Goal: Task Accomplishment & Management: Use online tool/utility

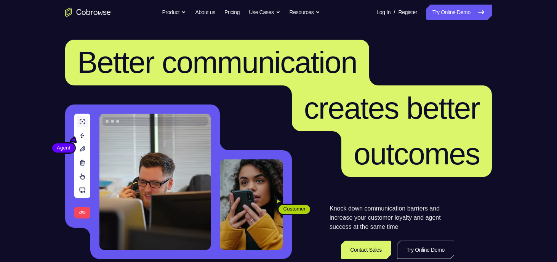
scroll to position [50, 0]
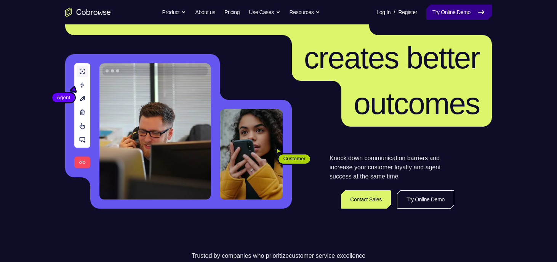
click at [456, 13] on link "Try Online Demo" at bounding box center [458, 12] width 65 height 15
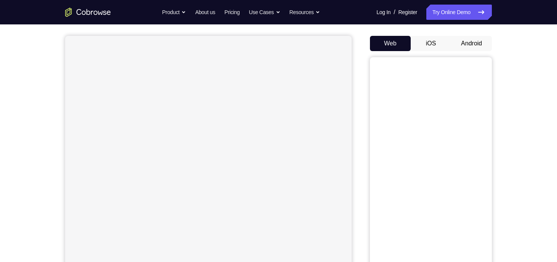
click at [471, 42] on button "Android" at bounding box center [471, 43] width 41 height 15
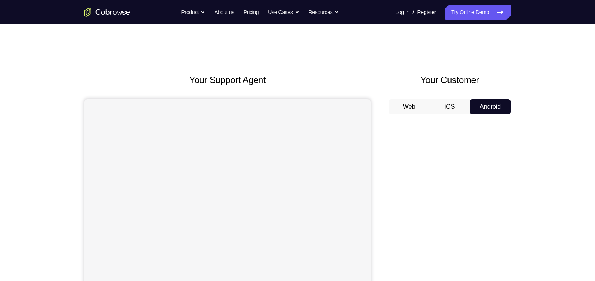
drag, startPoint x: 532, startPoint y: 0, endPoint x: 384, endPoint y: 62, distance: 160.4
click at [384, 62] on div "Your Support Agent Your Customer Web iOS Android Next Steps We’d be happy to gi…" at bounding box center [297, 275] width 487 height 502
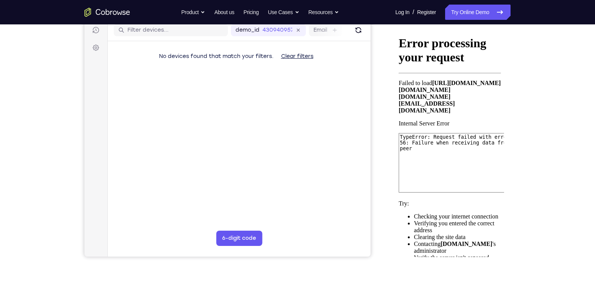
scroll to position [98, 0]
click at [248, 242] on button "6-digit code" at bounding box center [239, 237] width 46 height 15
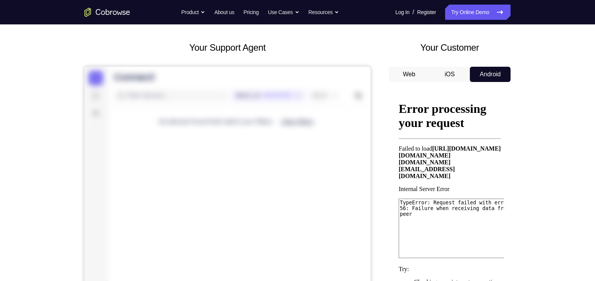
scroll to position [31, 0]
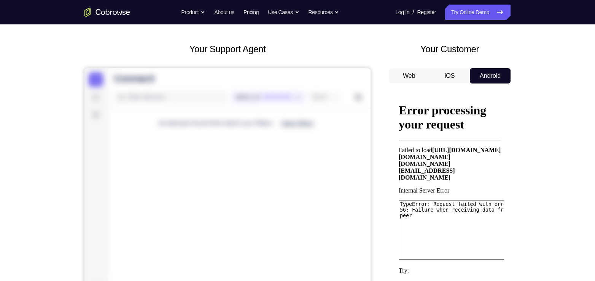
click at [453, 72] on button "iOS" at bounding box center [450, 75] width 41 height 15
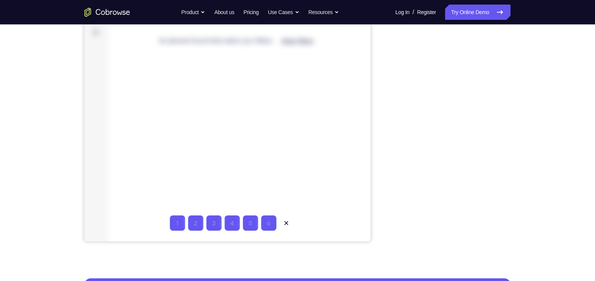
scroll to position [112, 0]
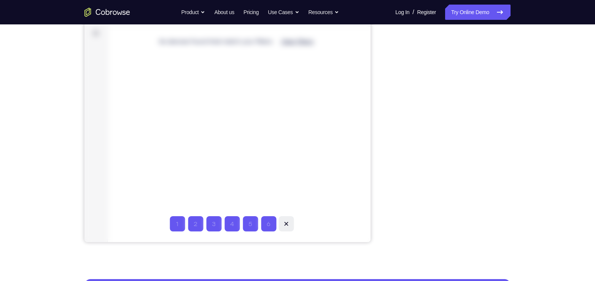
click at [288, 222] on icon at bounding box center [286, 224] width 8 height 8
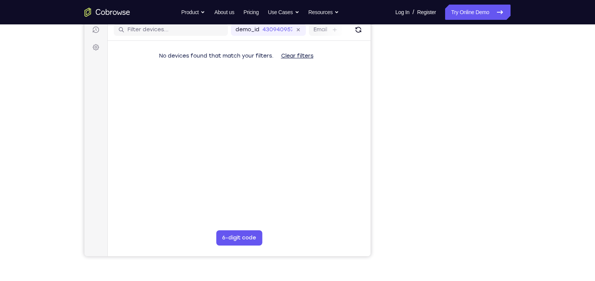
scroll to position [99, 0]
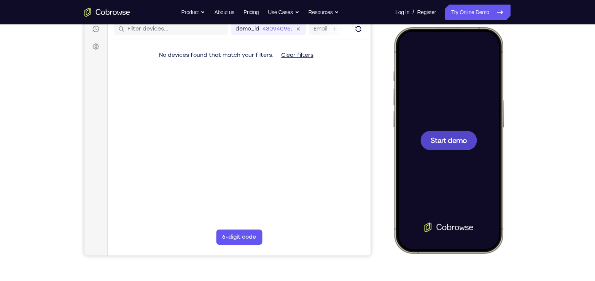
click at [443, 139] on span "Start demo" at bounding box center [449, 139] width 36 height 7
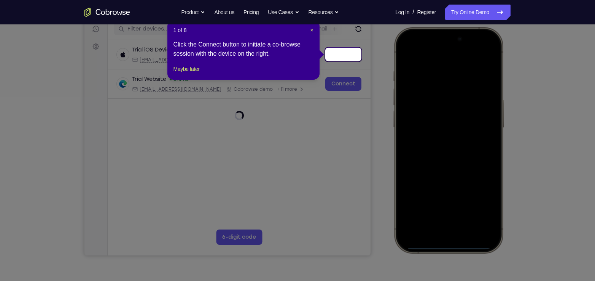
drag, startPoint x: 340, startPoint y: 54, endPoint x: 430, endPoint y: 78, distance: 93.5
click at [322, 119] on icon at bounding box center [301, 140] width 603 height 281
drag, startPoint x: 344, startPoint y: 52, endPoint x: 410, endPoint y: 38, distance: 66.4
click at [344, 52] on link "Connect" at bounding box center [343, 55] width 36 height 14
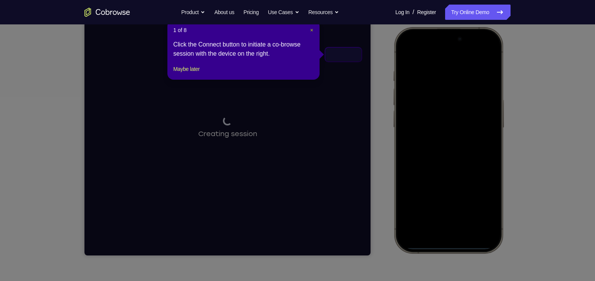
click at [310, 30] on span "×" at bounding box center [311, 30] width 3 height 6
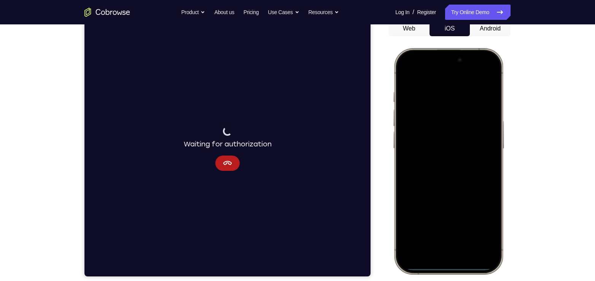
scroll to position [79, 0]
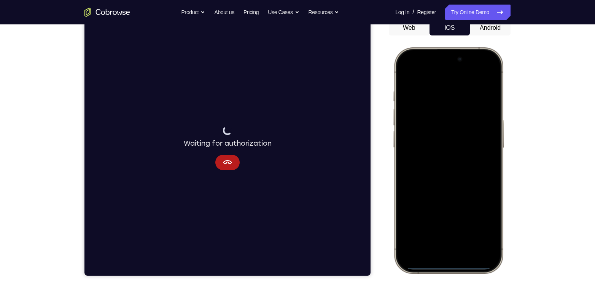
drag, startPoint x: 464, startPoint y: 266, endPoint x: 452, endPoint y: 126, distance: 141.0
click at [452, 126] on div at bounding box center [449, 159] width 100 height 217
click at [455, 261] on div at bounding box center [449, 159] width 100 height 217
drag, startPoint x: 455, startPoint y: 262, endPoint x: 444, endPoint y: 175, distance: 87.5
click at [444, 175] on div at bounding box center [449, 159] width 100 height 217
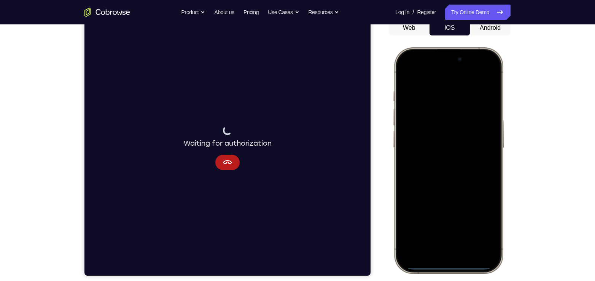
drag, startPoint x: 445, startPoint y: 266, endPoint x: 447, endPoint y: 158, distance: 108.1
click at [447, 158] on div at bounding box center [449, 159] width 100 height 217
click at [456, 230] on div at bounding box center [449, 159] width 100 height 217
click at [470, 250] on div at bounding box center [449, 159] width 100 height 217
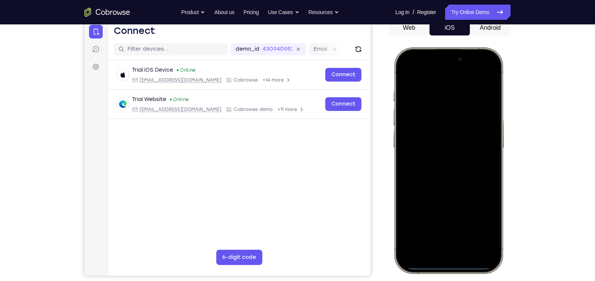
drag, startPoint x: 452, startPoint y: 265, endPoint x: 447, endPoint y: 120, distance: 145.1
click at [447, 120] on div at bounding box center [449, 159] width 100 height 217
drag, startPoint x: 459, startPoint y: 267, endPoint x: 449, endPoint y: 105, distance: 161.7
click at [449, 105] on div at bounding box center [449, 159] width 100 height 217
click at [455, 260] on div at bounding box center [449, 159] width 100 height 217
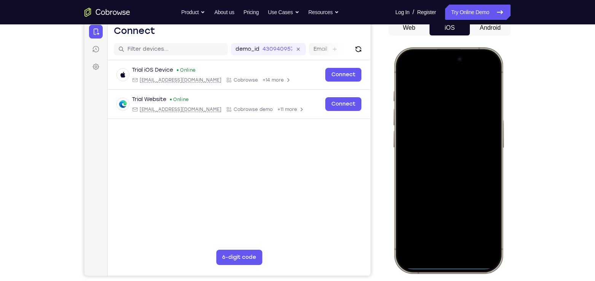
click at [406, 75] on div at bounding box center [449, 159] width 100 height 217
click at [403, 71] on div at bounding box center [449, 159] width 100 height 217
click at [455, 67] on div at bounding box center [449, 159] width 100 height 217
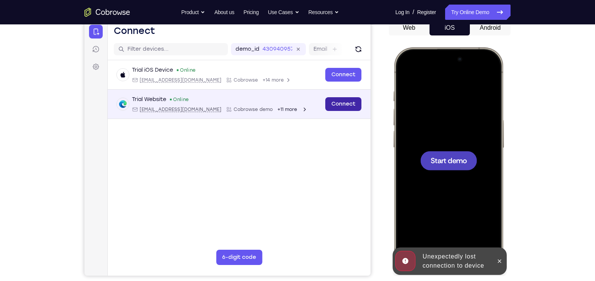
click at [355, 101] on link "Connect" at bounding box center [343, 104] width 36 height 14
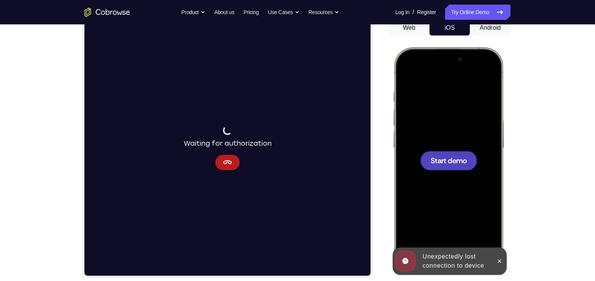
click at [434, 149] on div at bounding box center [449, 159] width 100 height 217
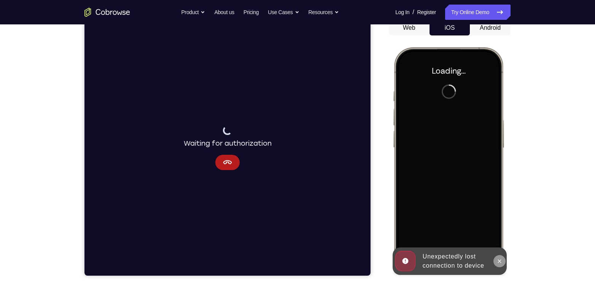
click at [498, 257] on button at bounding box center [500, 261] width 12 height 12
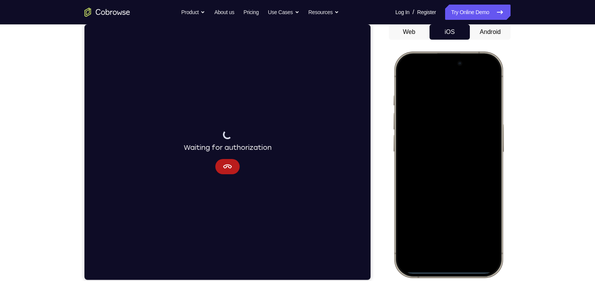
scroll to position [76, 0]
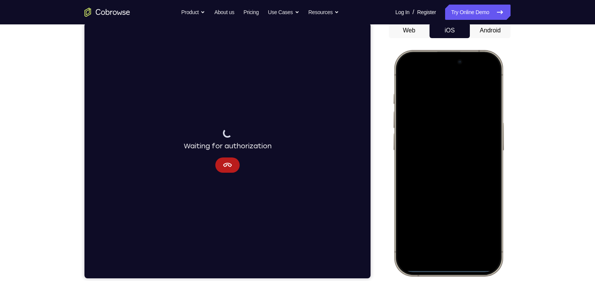
drag, startPoint x: 498, startPoint y: 163, endPoint x: 409, endPoint y: 171, distance: 89.1
click at [409, 171] on div at bounding box center [449, 162] width 100 height 217
drag, startPoint x: 400, startPoint y: 160, endPoint x: 444, endPoint y: 154, distance: 44.6
click at [444, 154] on div at bounding box center [449, 162] width 100 height 217
drag, startPoint x: 416, startPoint y: 56, endPoint x: 437, endPoint y: 152, distance: 98.1
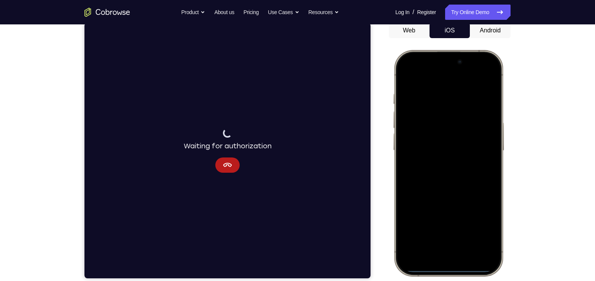
click at [437, 152] on div at bounding box center [449, 162] width 100 height 217
drag, startPoint x: 421, startPoint y: 55, endPoint x: 443, endPoint y: 215, distance: 161.8
click at [443, 215] on div at bounding box center [449, 162] width 100 height 217
drag, startPoint x: 450, startPoint y: 265, endPoint x: 446, endPoint y: 64, distance: 201.0
click at [446, 64] on div at bounding box center [449, 162] width 100 height 217
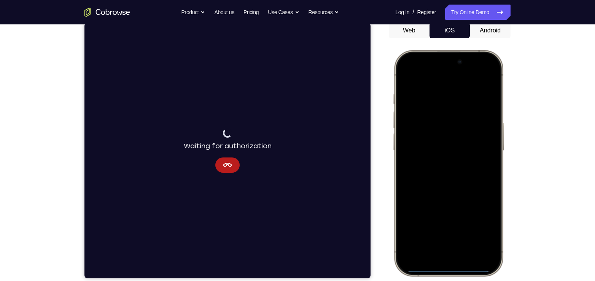
drag, startPoint x: 454, startPoint y: 266, endPoint x: 452, endPoint y: 134, distance: 132.5
click at [452, 134] on div at bounding box center [449, 162] width 100 height 217
drag, startPoint x: 456, startPoint y: 268, endPoint x: 457, endPoint y: 155, distance: 113.1
click at [457, 155] on div at bounding box center [449, 162] width 100 height 217
drag, startPoint x: 426, startPoint y: 267, endPoint x: 429, endPoint y: 80, distance: 186.9
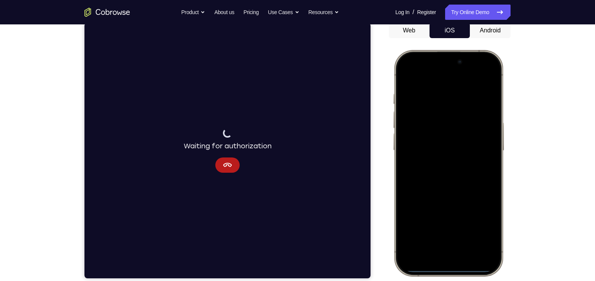
click at [429, 80] on div at bounding box center [449, 162] width 100 height 217
drag, startPoint x: 451, startPoint y: 268, endPoint x: 434, endPoint y: 132, distance: 136.6
click at [434, 132] on div at bounding box center [449, 162] width 100 height 217
drag, startPoint x: 460, startPoint y: 269, endPoint x: 448, endPoint y: 79, distance: 190.3
click at [448, 79] on div at bounding box center [449, 162] width 100 height 217
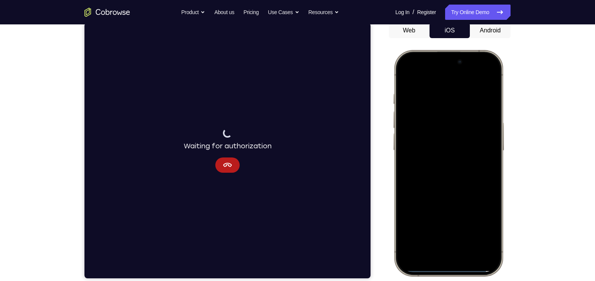
drag, startPoint x: 486, startPoint y: 270, endPoint x: 449, endPoint y: 133, distance: 141.5
click at [449, 133] on div at bounding box center [449, 162] width 100 height 217
drag, startPoint x: 474, startPoint y: 269, endPoint x: 467, endPoint y: 50, distance: 218.6
click at [467, 50] on div at bounding box center [449, 163] width 112 height 226
click at [458, 261] on div at bounding box center [449, 162] width 100 height 217
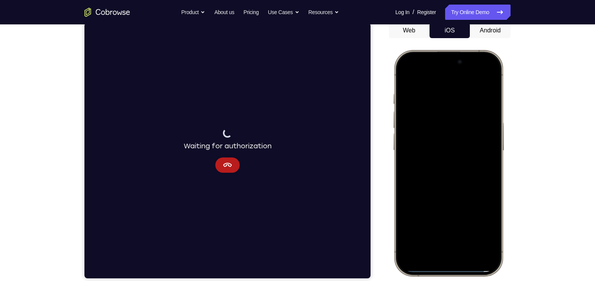
scroll to position [80, 0]
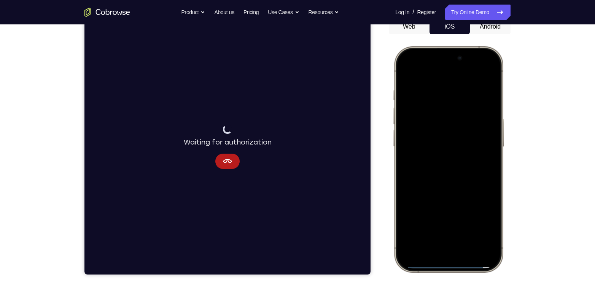
drag, startPoint x: 450, startPoint y: 265, endPoint x: 445, endPoint y: 204, distance: 61.5
click at [445, 204] on div at bounding box center [449, 158] width 100 height 217
drag, startPoint x: 409, startPoint y: 265, endPoint x: 455, endPoint y: 174, distance: 101.6
click at [455, 174] on div at bounding box center [449, 158] width 100 height 217
click at [494, 261] on div at bounding box center [449, 159] width 112 height 226
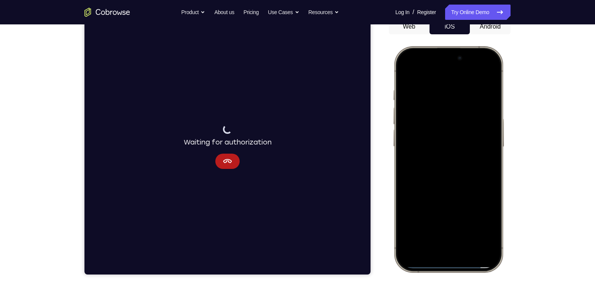
drag, startPoint x: 493, startPoint y: 264, endPoint x: 414, endPoint y: 155, distance: 134.8
click at [414, 155] on div at bounding box center [449, 158] width 100 height 217
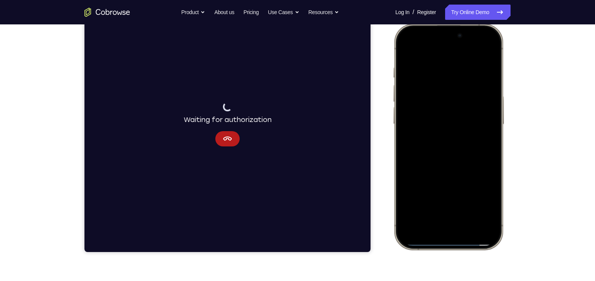
scroll to position [108, 0]
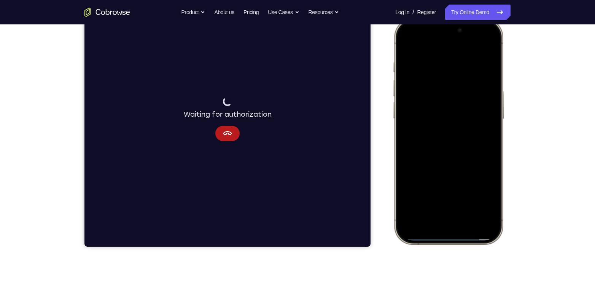
drag, startPoint x: 446, startPoint y: 40, endPoint x: 466, endPoint y: 184, distance: 145.6
click at [466, 184] on div at bounding box center [449, 130] width 100 height 217
drag, startPoint x: 475, startPoint y: 26, endPoint x: 490, endPoint y: 158, distance: 132.9
click at [490, 158] on div at bounding box center [449, 130] width 100 height 217
drag, startPoint x: 448, startPoint y: 56, endPoint x: 447, endPoint y: 223, distance: 166.7
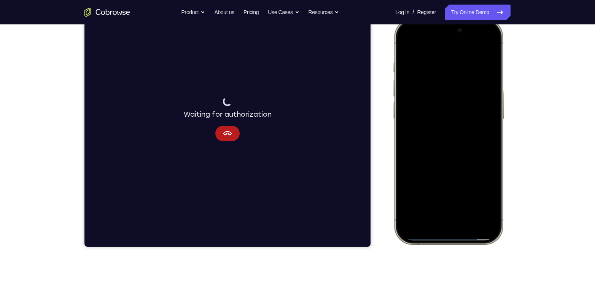
click at [447, 223] on div at bounding box center [449, 130] width 100 height 217
drag, startPoint x: 525, startPoint y: 86, endPoint x: 530, endPoint y: 79, distance: 9.2
click at [530, 79] on div "Your Support Agent Your Customer Web iOS Android Next Steps We’d be happy to gi…" at bounding box center [297, 168] width 487 height 502
click at [437, 122] on div at bounding box center [449, 130] width 100 height 217
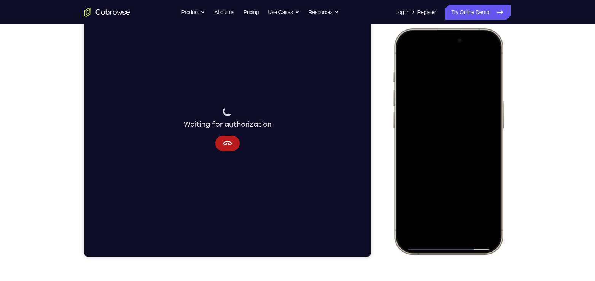
scroll to position [100, 0]
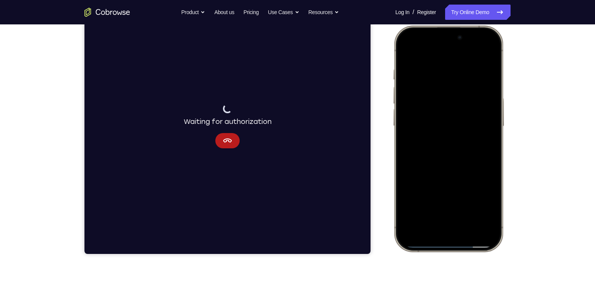
click at [401, 37] on div at bounding box center [449, 138] width 100 height 217
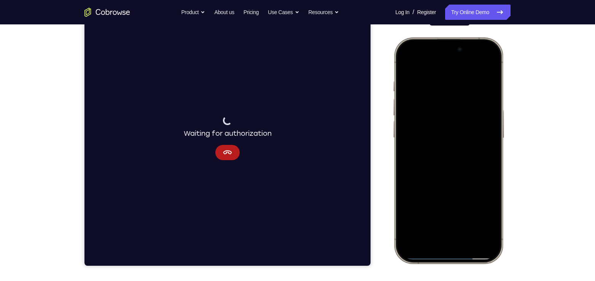
scroll to position [88, 0]
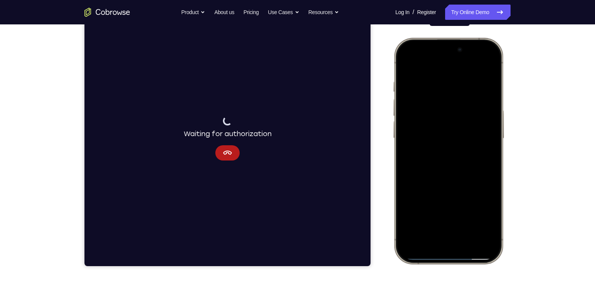
drag, startPoint x: 403, startPoint y: 46, endPoint x: 459, endPoint y: 159, distance: 126.0
click at [459, 159] on div at bounding box center [449, 150] width 100 height 217
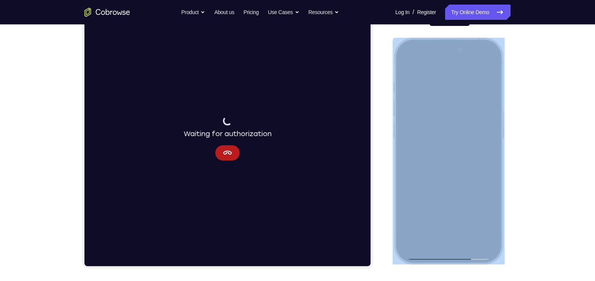
drag, startPoint x: 400, startPoint y: 48, endPoint x: 429, endPoint y: 90, distance: 51.0
click at [429, 90] on div at bounding box center [449, 151] width 112 height 226
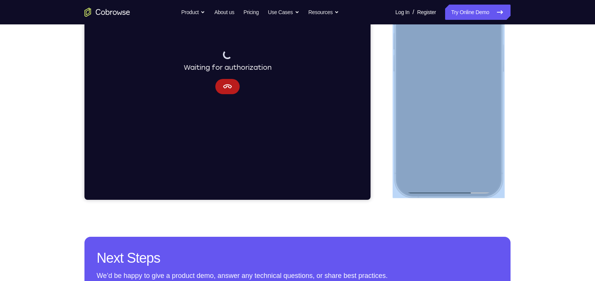
scroll to position [155, 0]
drag, startPoint x: 429, startPoint y: 23, endPoint x: 438, endPoint y: 74, distance: 51.8
click at [438, 74] on div at bounding box center [449, 83] width 100 height 217
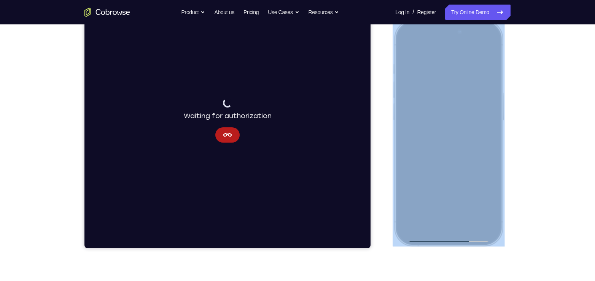
click at [491, 41] on div at bounding box center [449, 132] width 100 height 217
click at [491, 46] on div at bounding box center [449, 132] width 100 height 217
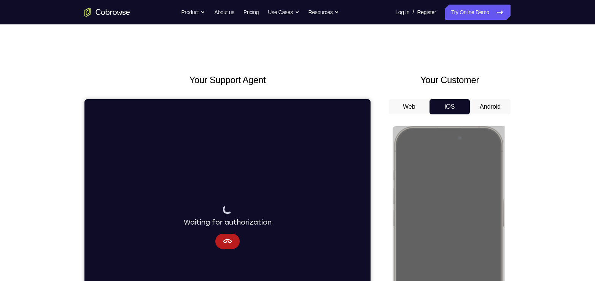
click at [483, 101] on button "Android" at bounding box center [490, 106] width 41 height 15
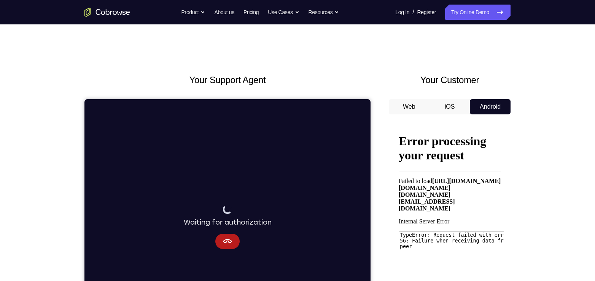
scroll to position [84, 0]
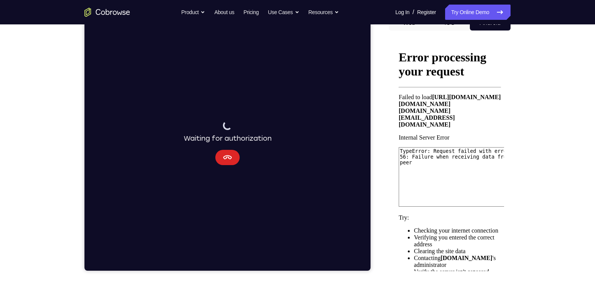
click at [229, 155] on icon "Cancel" at bounding box center [227, 157] width 9 height 4
click at [234, 158] on button "Cancel" at bounding box center [227, 157] width 24 height 15
